Goal: Transaction & Acquisition: Purchase product/service

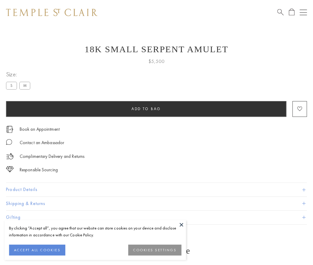
scroll to position [7, 0]
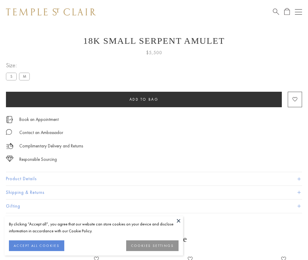
click at [144, 99] on span "Add to bag" at bounding box center [144, 99] width 29 height 5
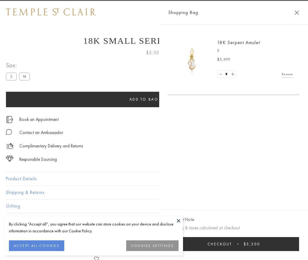
click at [299, 248] on button "Checkout $5,500" at bounding box center [233, 244] width 131 height 14
